Goal: Find specific fact: Find specific fact

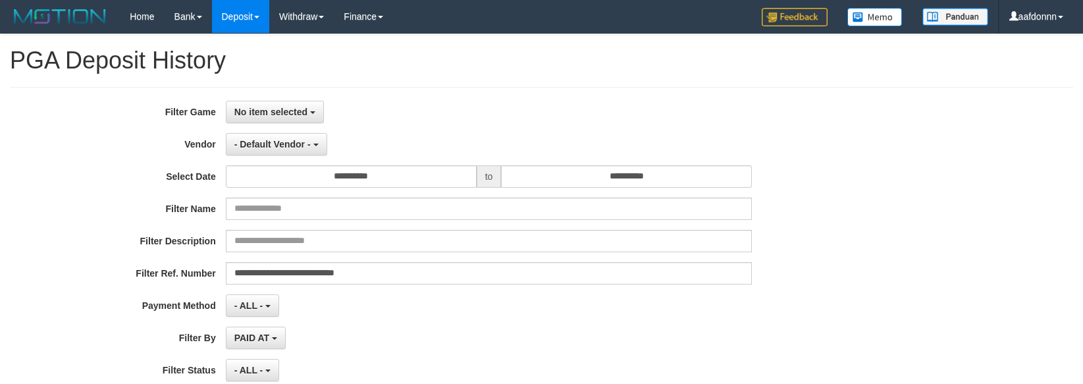
select select "**********"
select select "*"
select select "**"
click at [80, 14] on img at bounding box center [60, 17] width 100 height 20
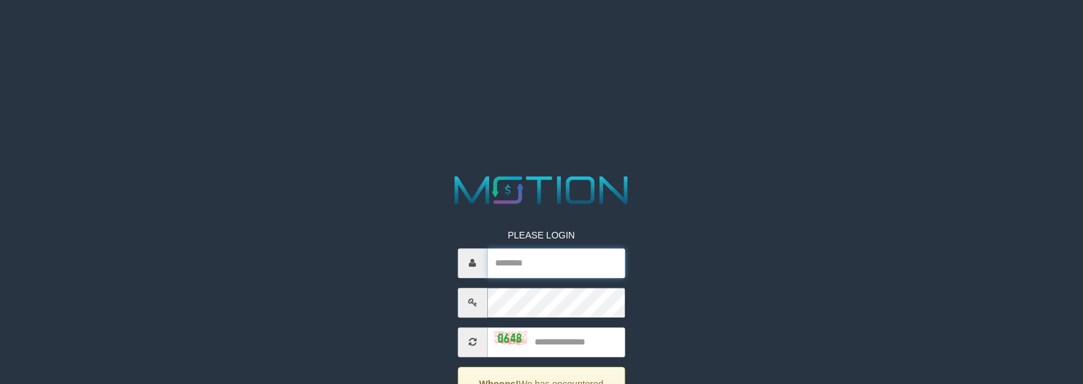
type input "********"
drag, startPoint x: 569, startPoint y: 344, endPoint x: 584, endPoint y: 319, distance: 29.5
click at [569, 344] on input "text" at bounding box center [556, 342] width 138 height 30
type input "****"
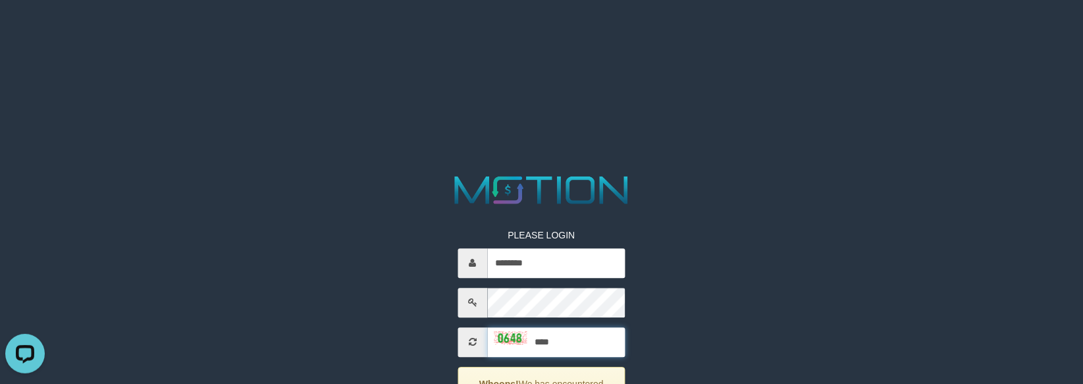
scroll to position [36, 0]
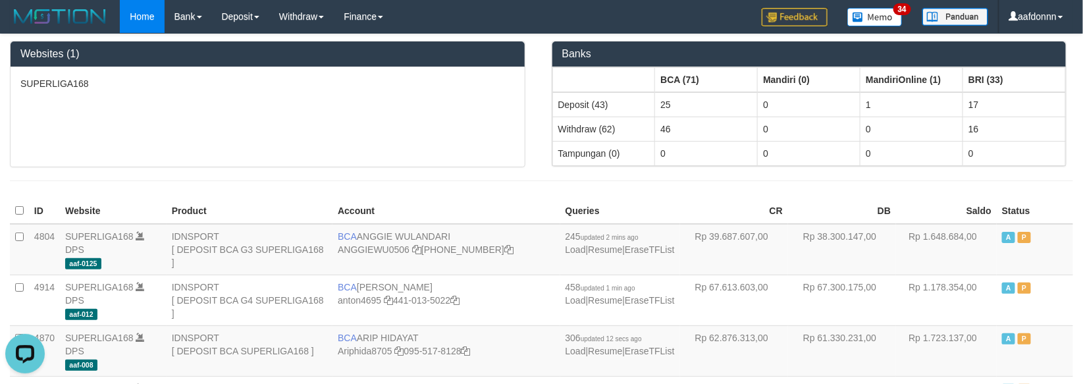
click at [409, 134] on div "SUPERLIGA168" at bounding box center [268, 116] width 514 height 99
click at [388, 121] on div "SUPERLIGA168" at bounding box center [268, 116] width 514 height 99
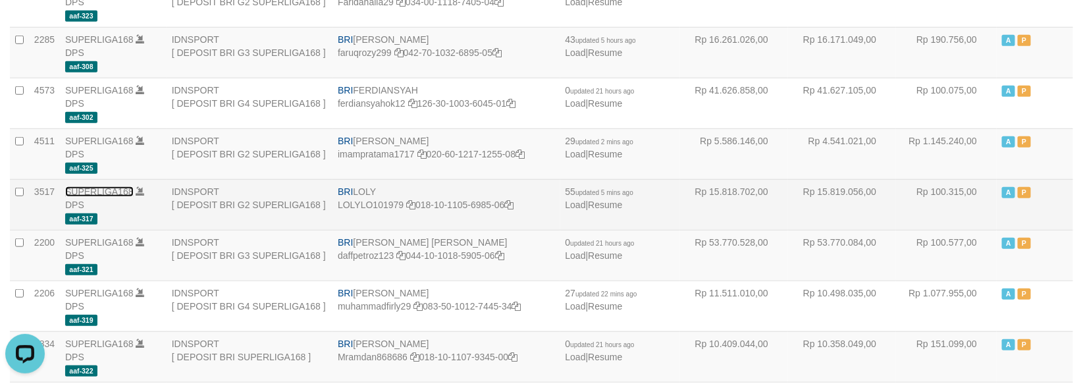
click at [107, 191] on link "SUPERLIGA168" at bounding box center [99, 191] width 68 height 11
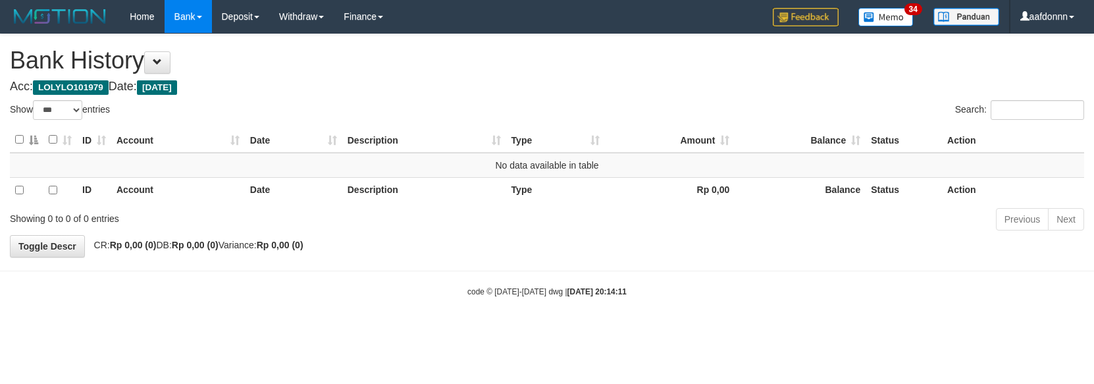
select select "***"
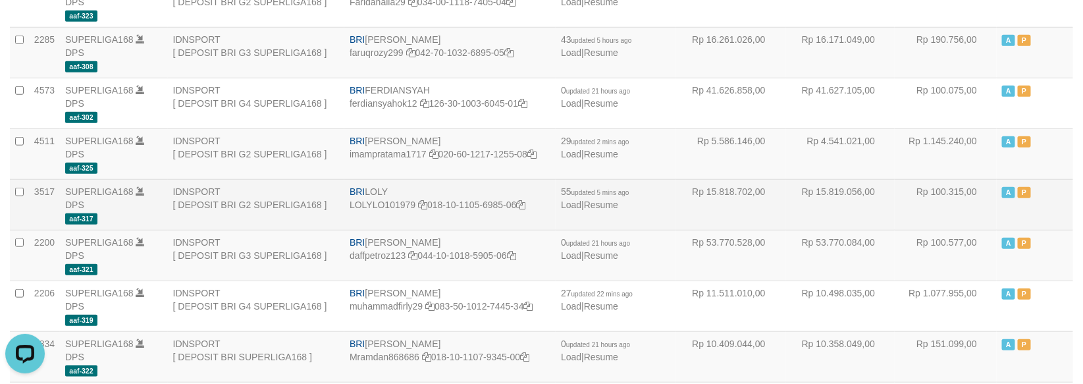
click at [365, 184] on td "BRI LOLY LOLYLO101979 018-10-1105-6985-06" at bounding box center [449, 204] width 211 height 51
click at [371, 193] on td "BRI LOLY LOLYLO101979 018-10-1105-6985-06" at bounding box center [449, 204] width 211 height 51
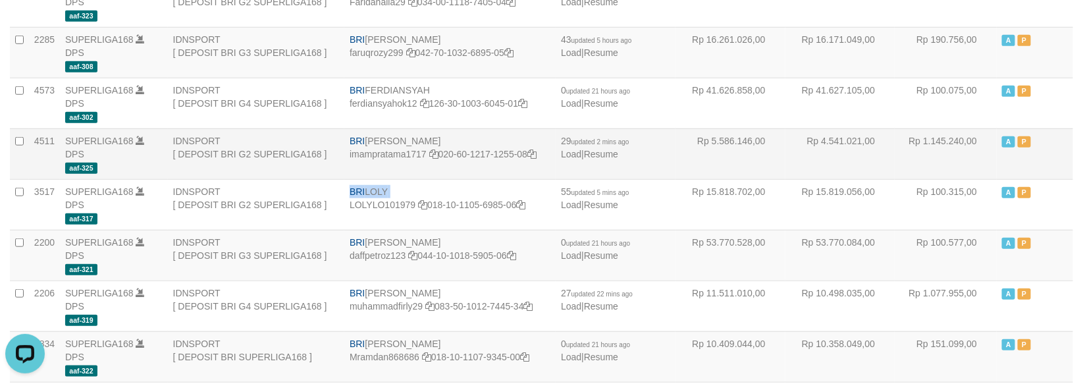
copy td "BRI LOLY"
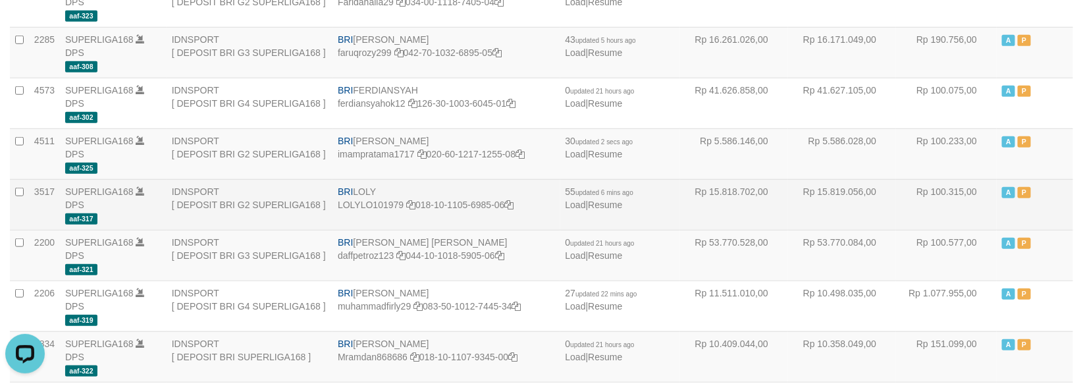
drag, startPoint x: 744, startPoint y: 200, endPoint x: 735, endPoint y: 208, distance: 11.6
click at [744, 199] on td "Rp 15.818.702,00" at bounding box center [734, 204] width 108 height 51
drag, startPoint x: 398, startPoint y: 187, endPoint x: 384, endPoint y: 187, distance: 13.2
click at [398, 187] on td "BRI LOLY LOLYLO101979 018-10-1105-6985-06" at bounding box center [445, 204] width 227 height 51
click at [371, 189] on td "BRI LOLY LOLYLO101979 018-10-1105-6985-06" at bounding box center [445, 204] width 227 height 51
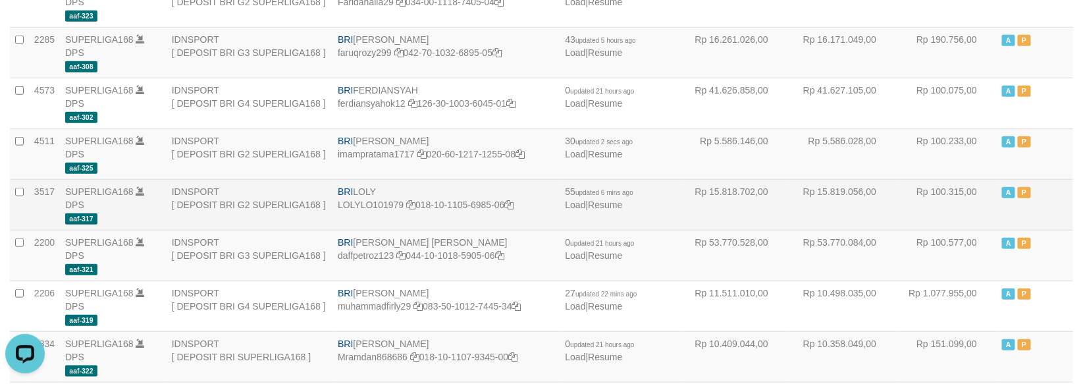
click at [371, 189] on td "BRI LOLY LOLYLO101979 018-10-1105-6985-06" at bounding box center [445, 204] width 227 height 51
click at [370, 188] on td "BRI LOLY LOLYLO101979 018-10-1105-6985-06" at bounding box center [445, 204] width 227 height 51
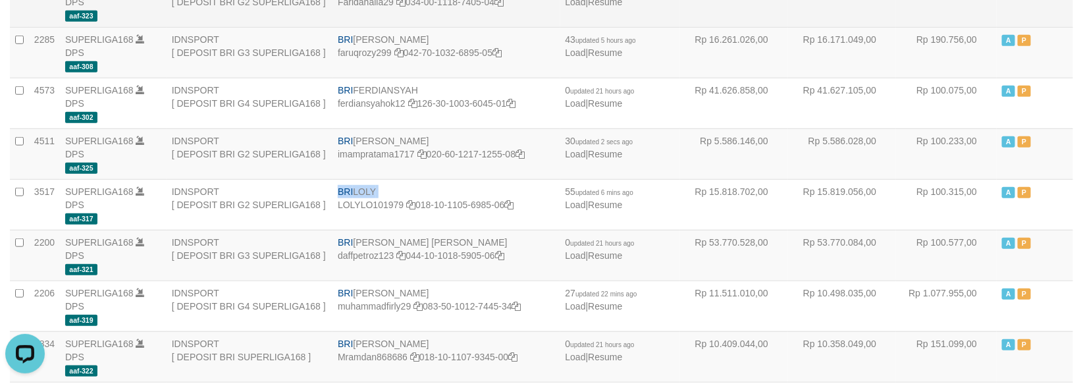
copy td "BRI LOLY"
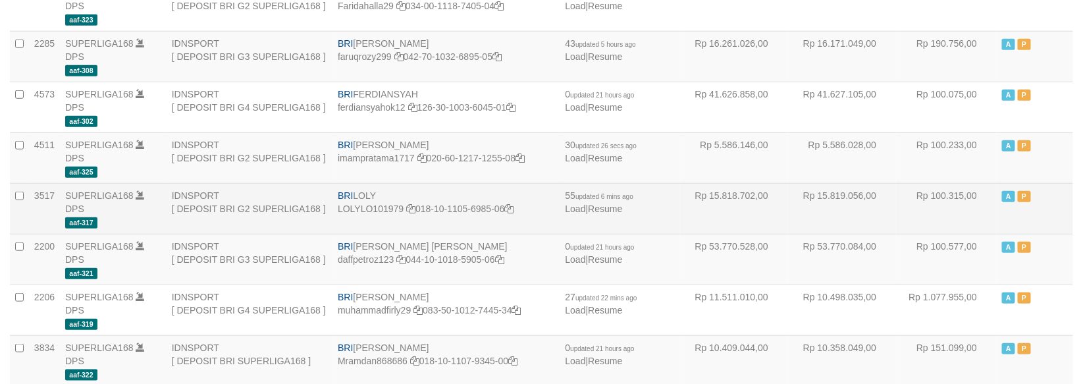
scroll to position [2325, 0]
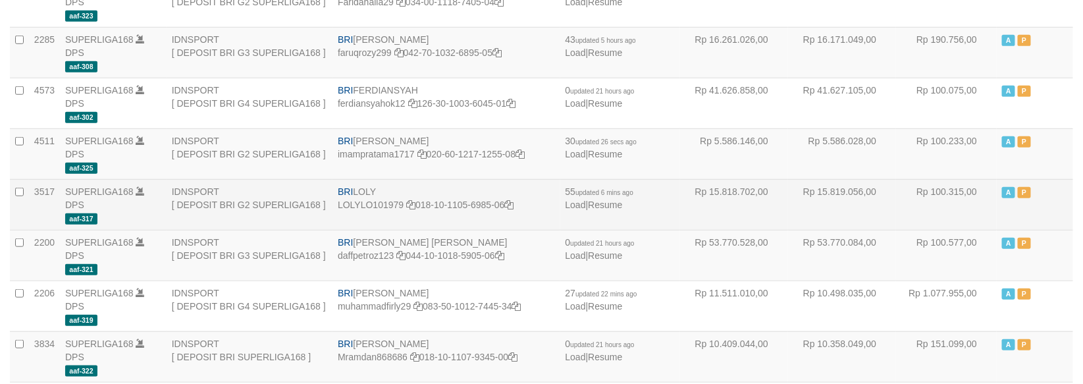
click at [432, 194] on td "BRI LOLY LOLYLO101979 018-10-1105-6985-06" at bounding box center [445, 204] width 227 height 51
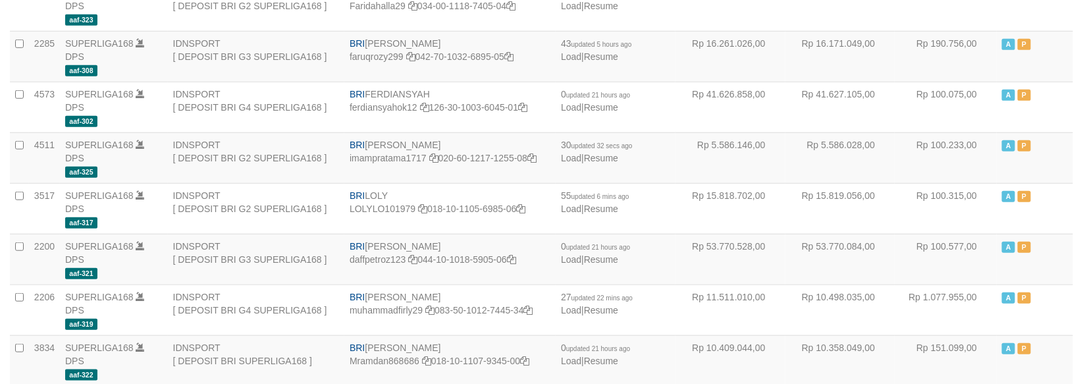
scroll to position [2325, 0]
